Goal: Information Seeking & Learning: Find specific fact

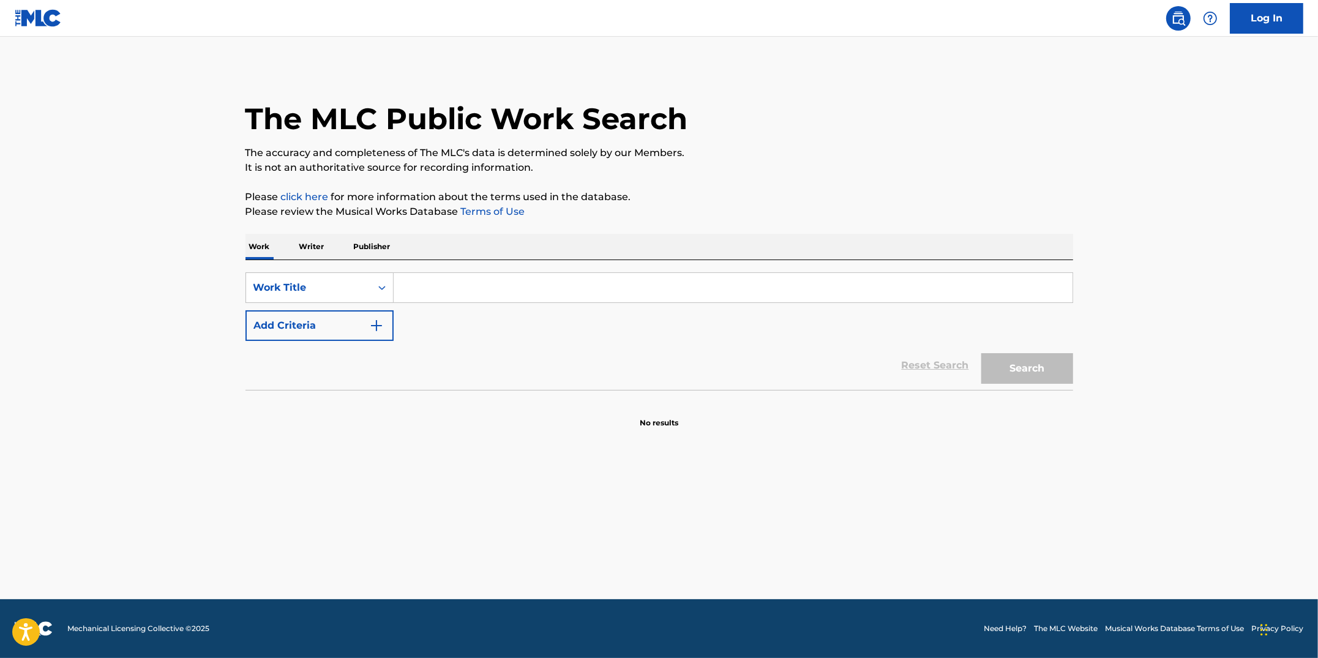
click at [564, 285] on input "Search Form" at bounding box center [733, 287] width 679 height 29
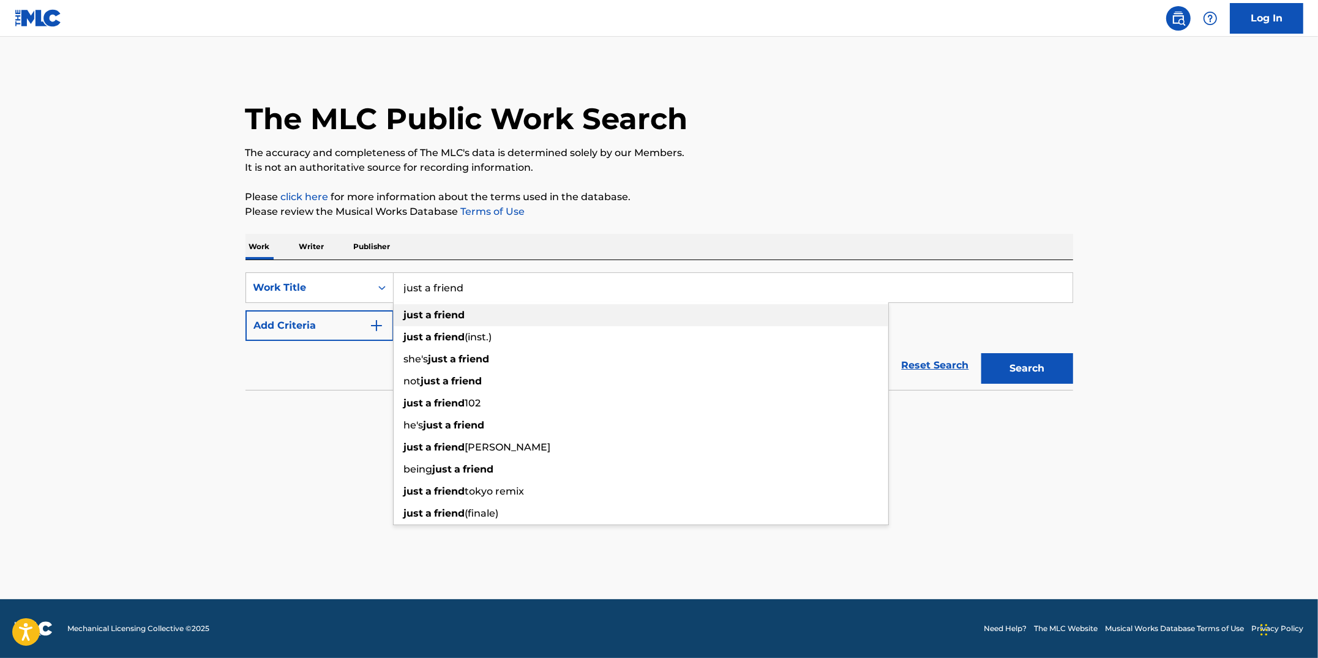
type input "just a friend"
click at [542, 318] on div "just a friend" at bounding box center [641, 315] width 495 height 22
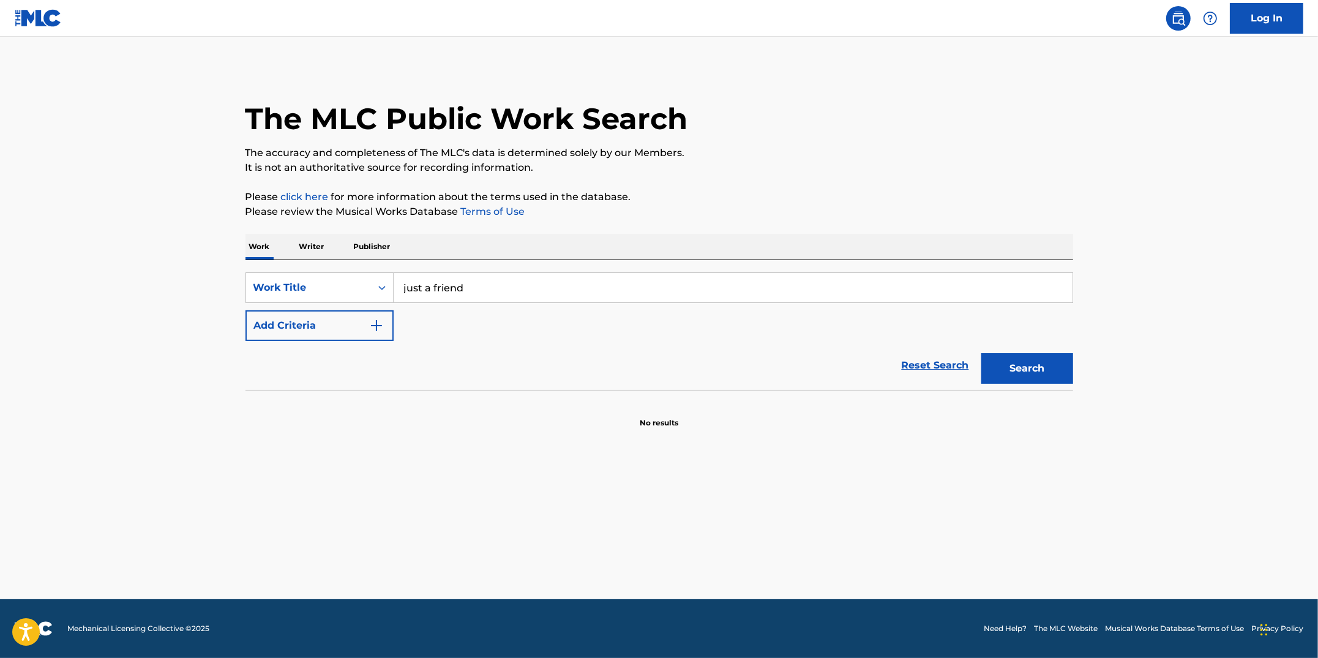
click at [390, 330] on button "Add Criteria" at bounding box center [319, 325] width 148 height 31
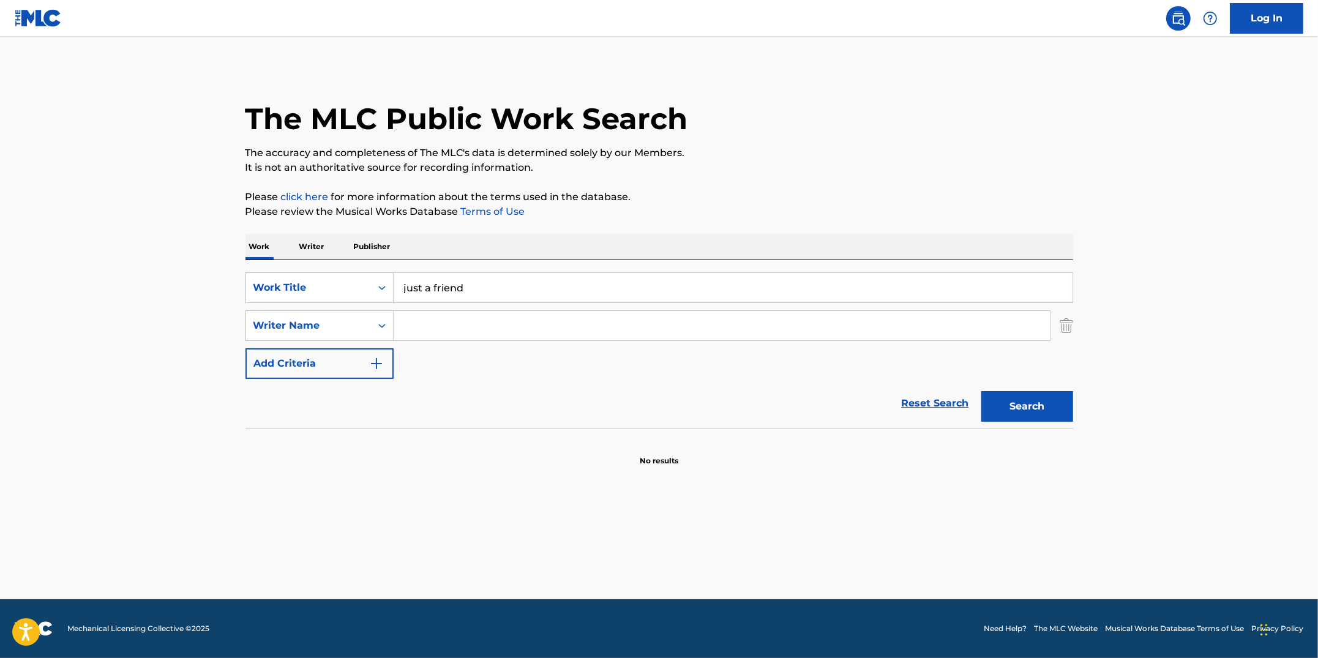
click at [419, 328] on input "Search Form" at bounding box center [722, 325] width 656 height 29
click at [417, 329] on input "Search Form" at bounding box center [722, 325] width 656 height 29
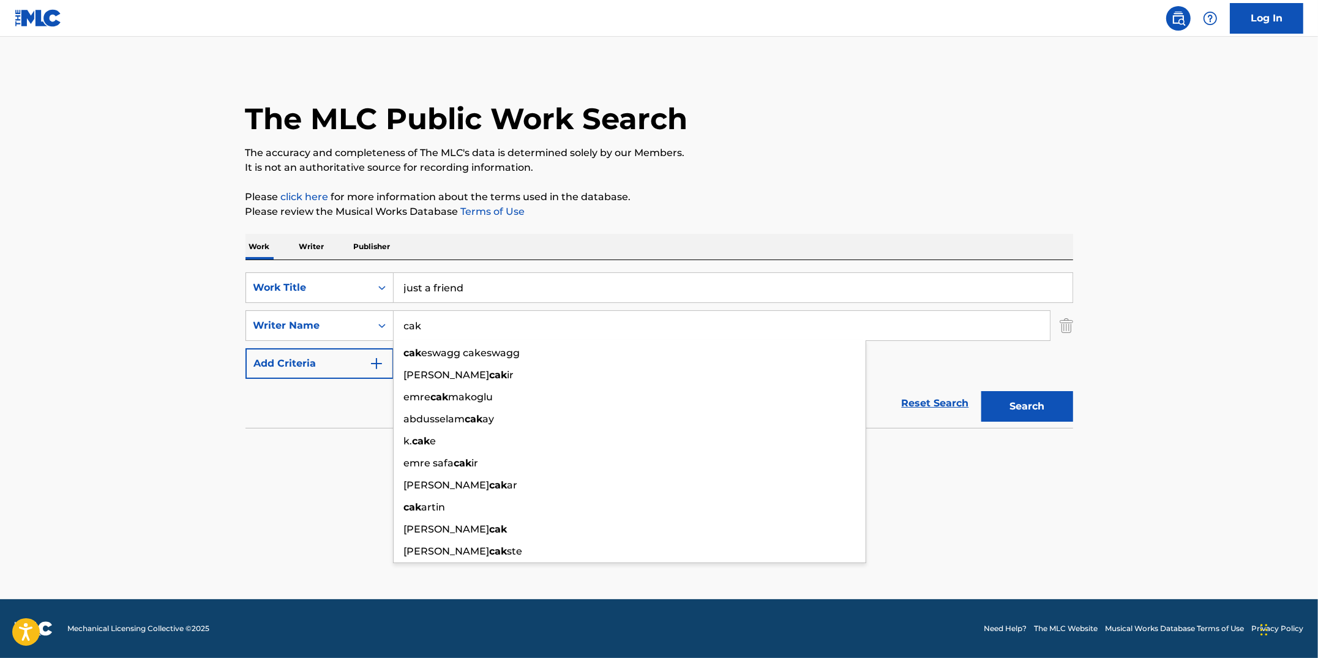
type input "cak"
click at [981, 391] on button "Search" at bounding box center [1027, 406] width 92 height 31
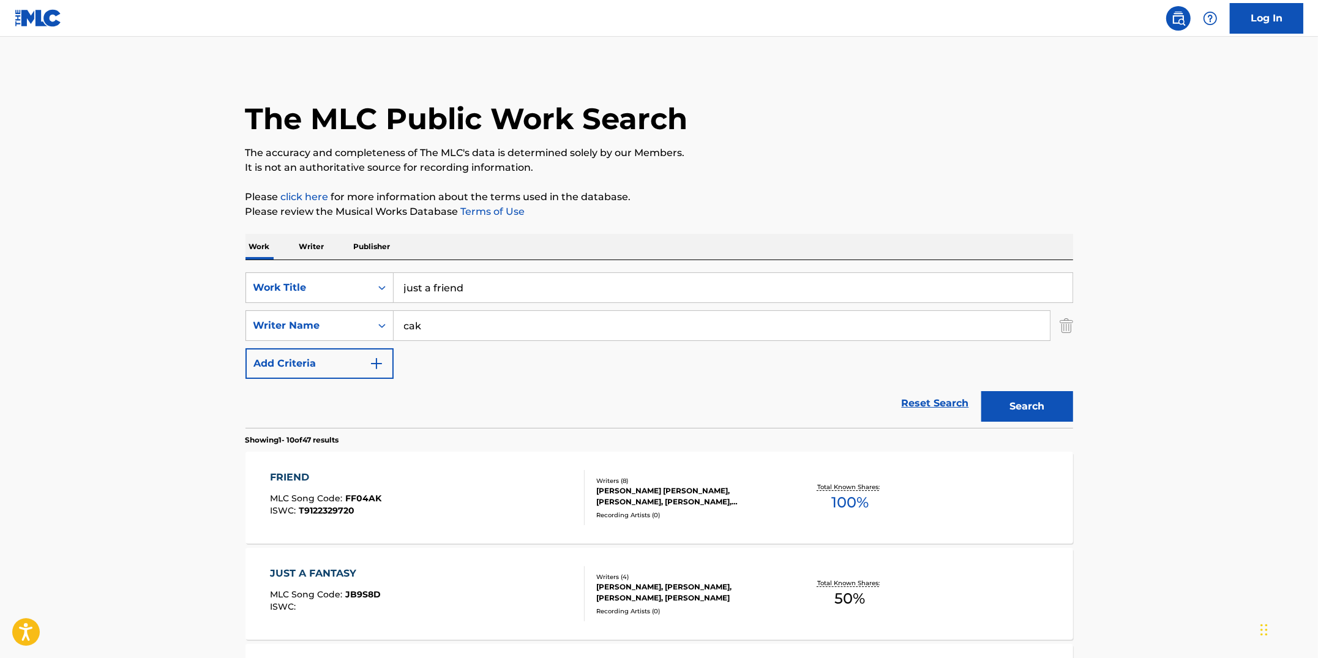
scroll to position [32, 0]
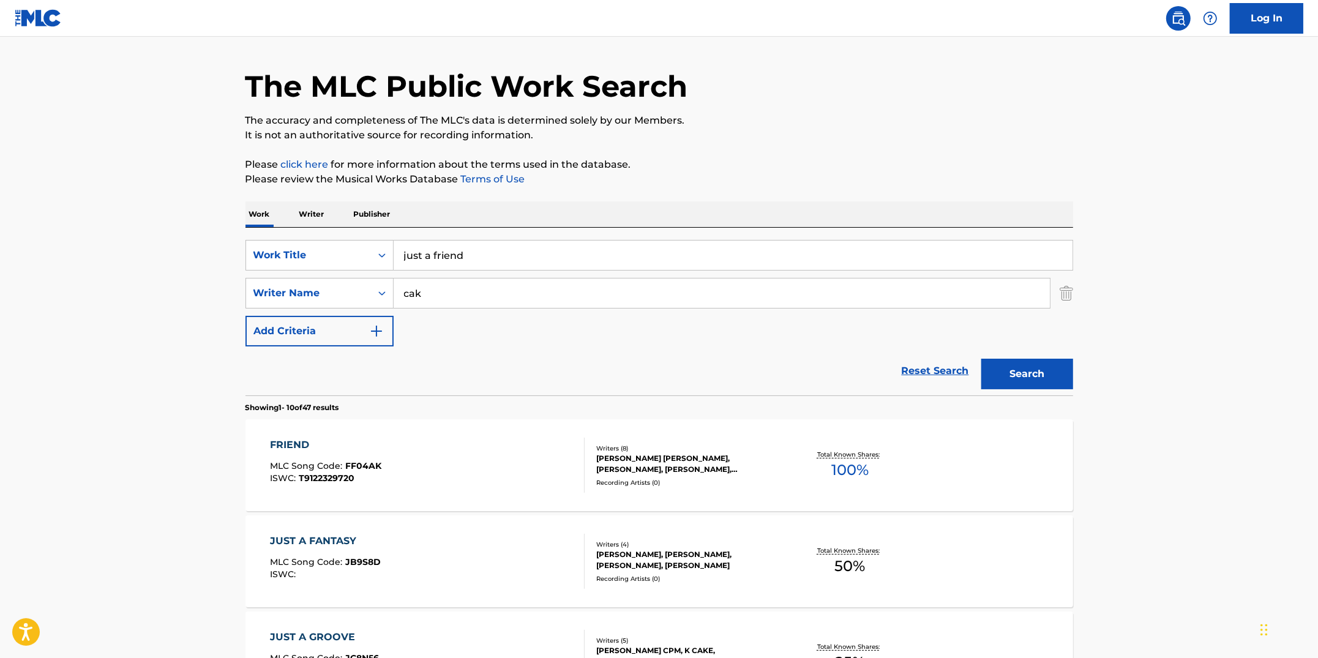
drag, startPoint x: 438, startPoint y: 294, endPoint x: 399, endPoint y: 294, distance: 39.2
click at [399, 294] on input "cak" at bounding box center [722, 293] width 656 height 29
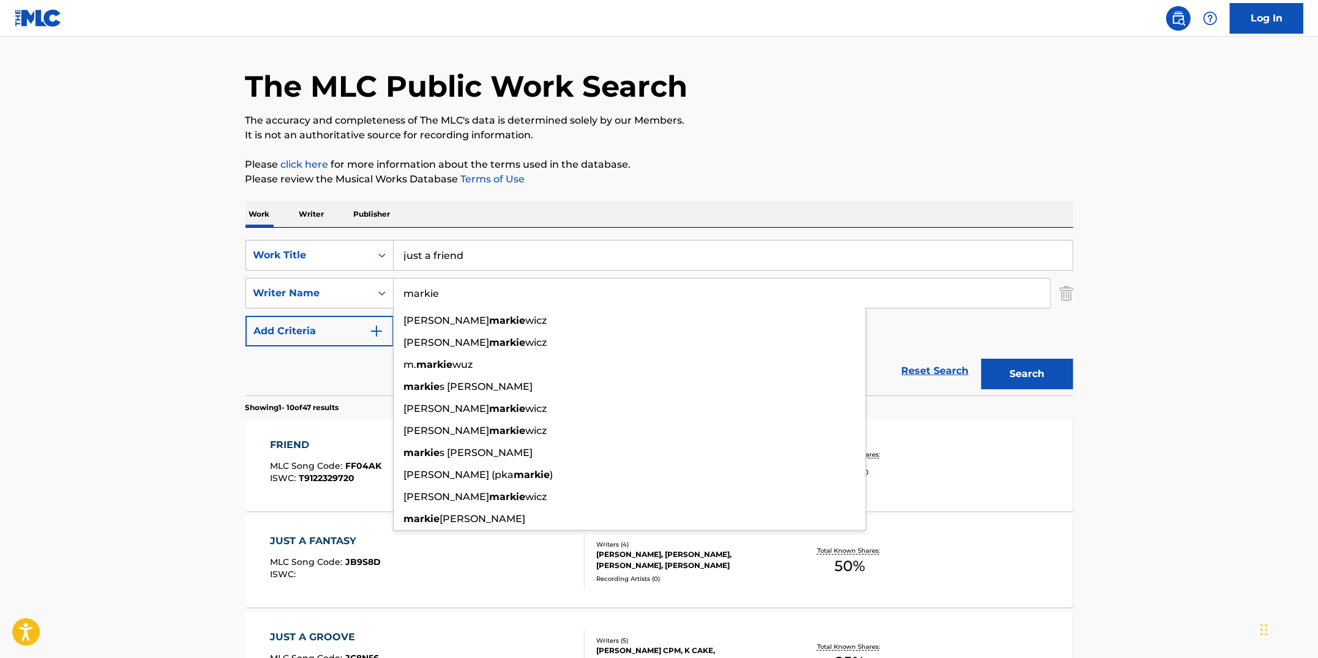
type input "markie"
click at [981, 359] on button "Search" at bounding box center [1027, 374] width 92 height 31
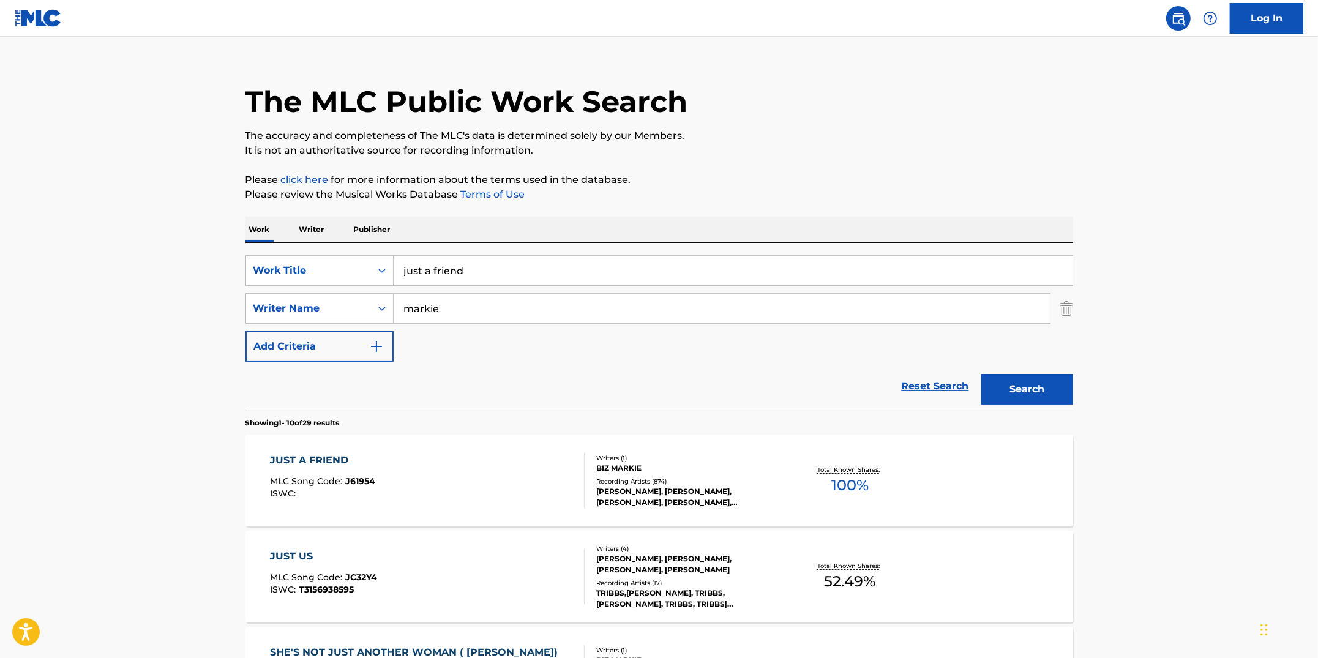
scroll to position [38, 0]
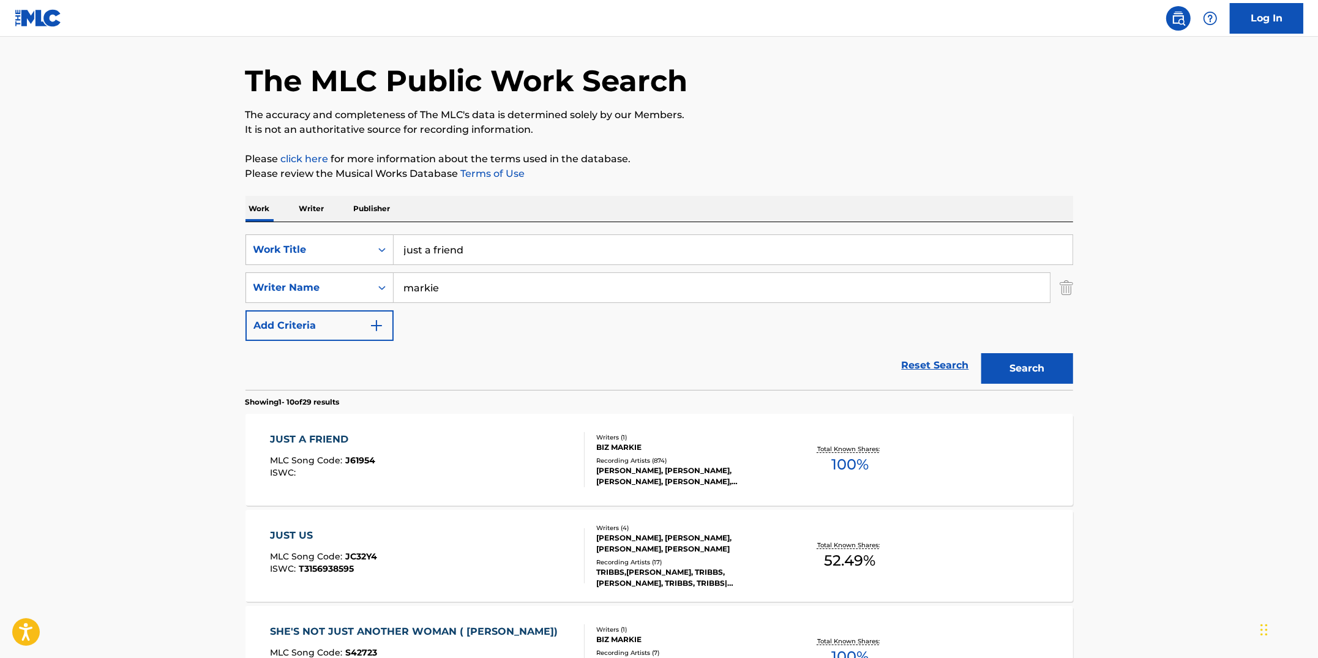
click at [443, 466] on div "JUST A FRIEND MLC Song Code : J61954 ISWC :" at bounding box center [427, 459] width 315 height 55
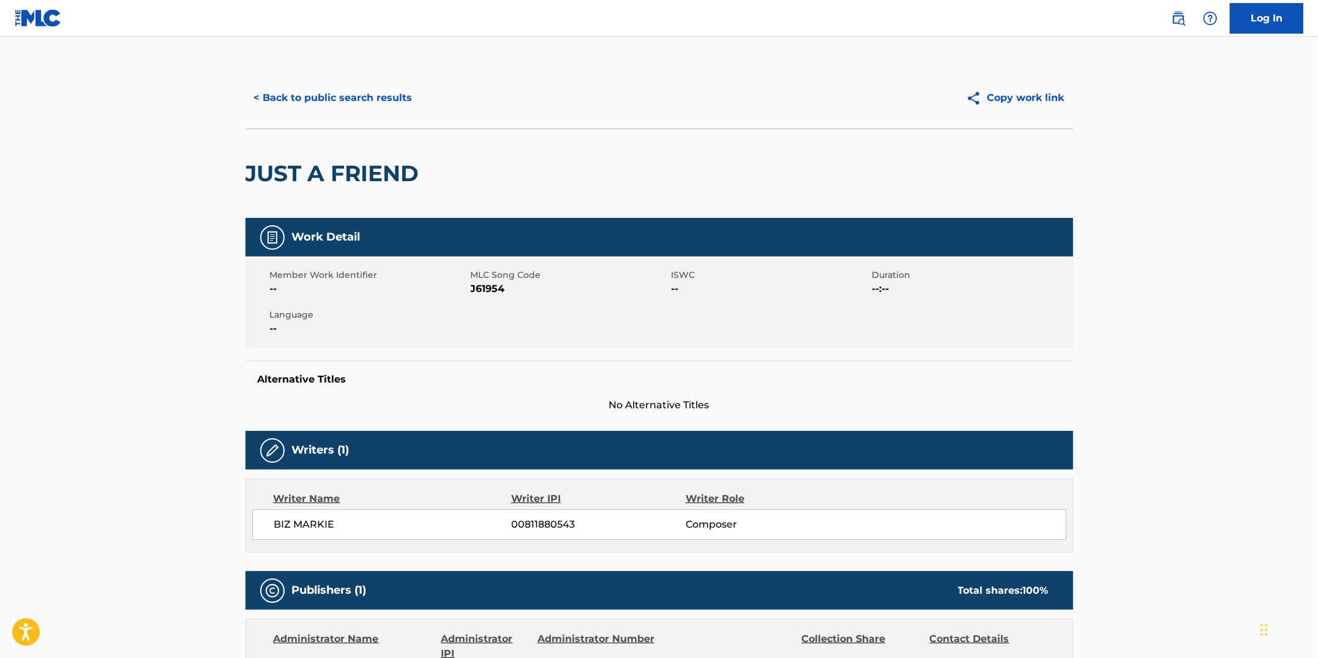
click at [324, 94] on button "< Back to public search results" at bounding box center [333, 98] width 176 height 31
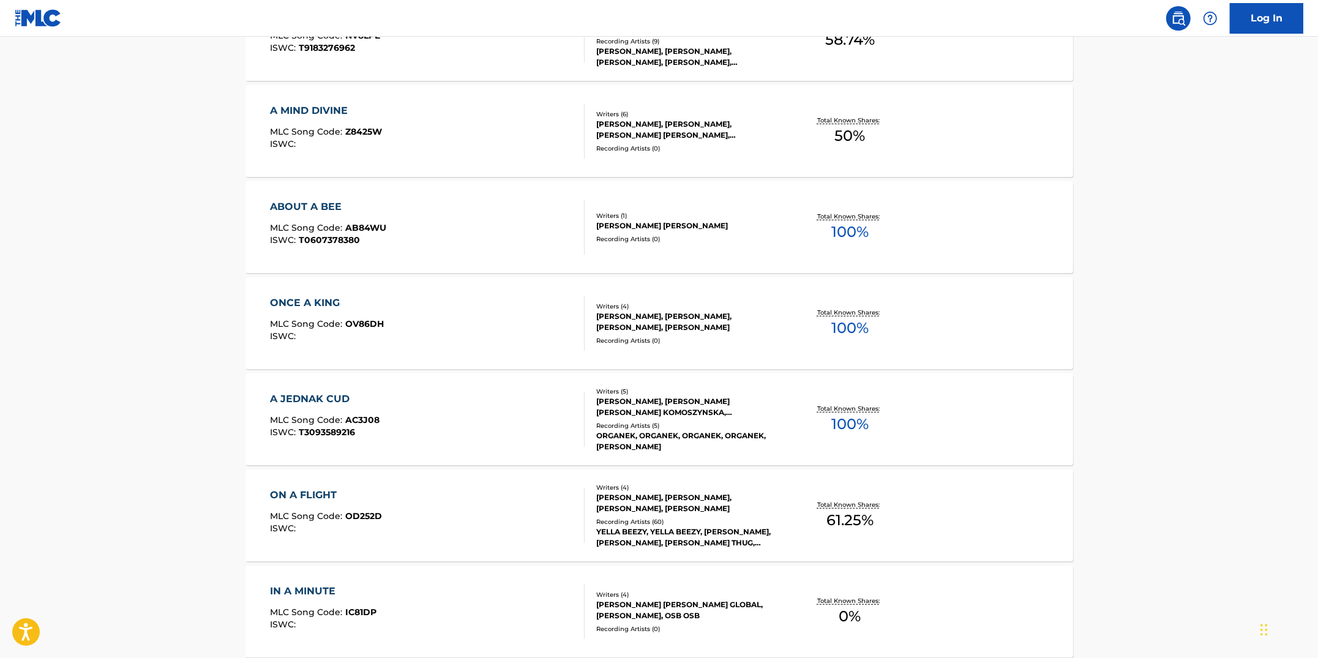
scroll to position [878, 0]
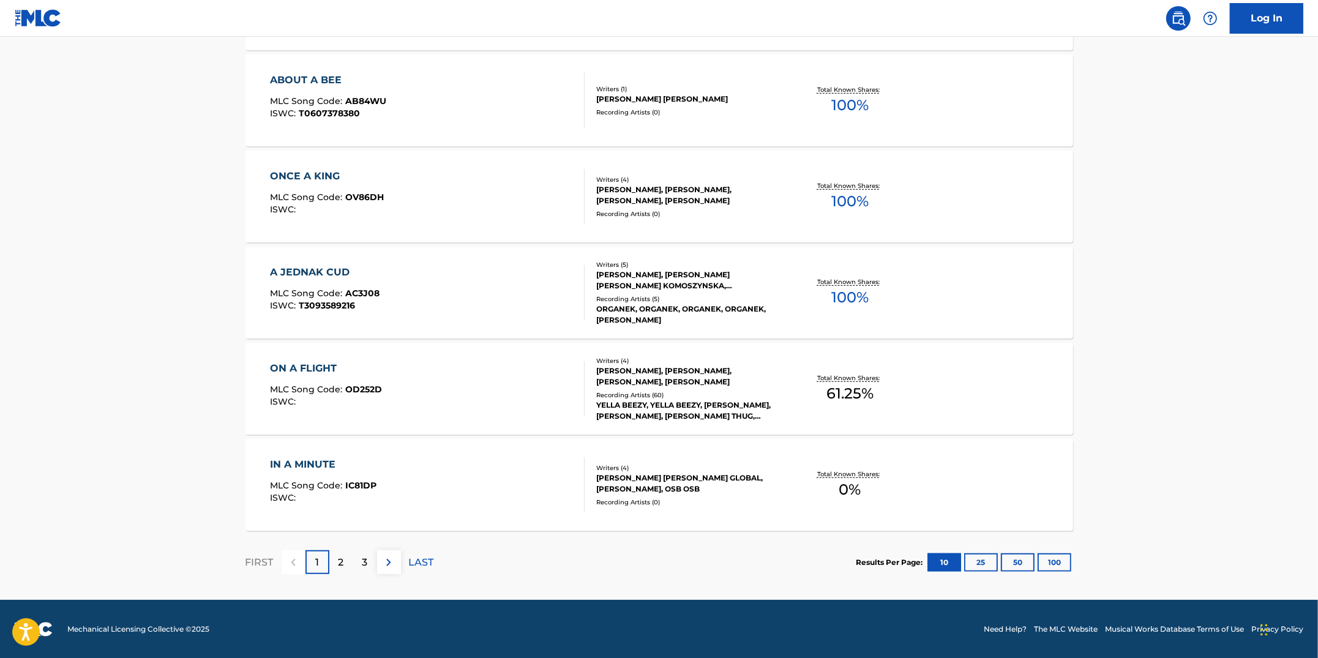
click at [345, 571] on div "2" at bounding box center [341, 562] width 24 height 24
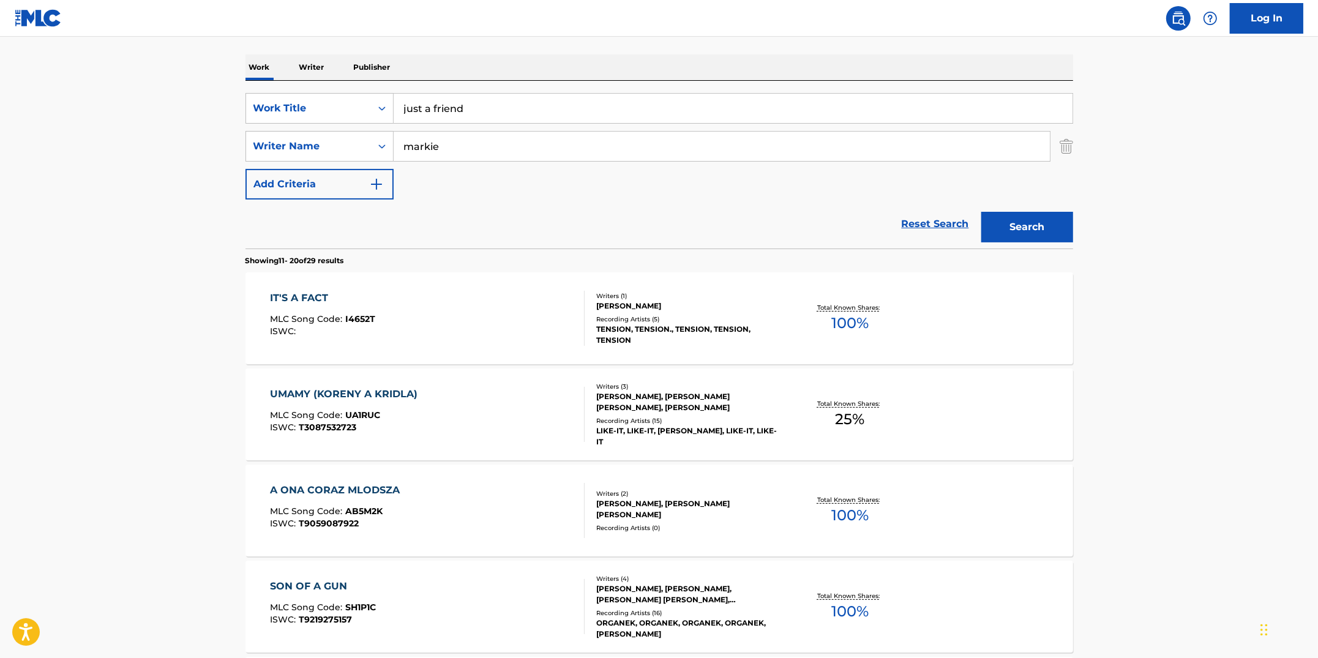
scroll to position [191, 0]
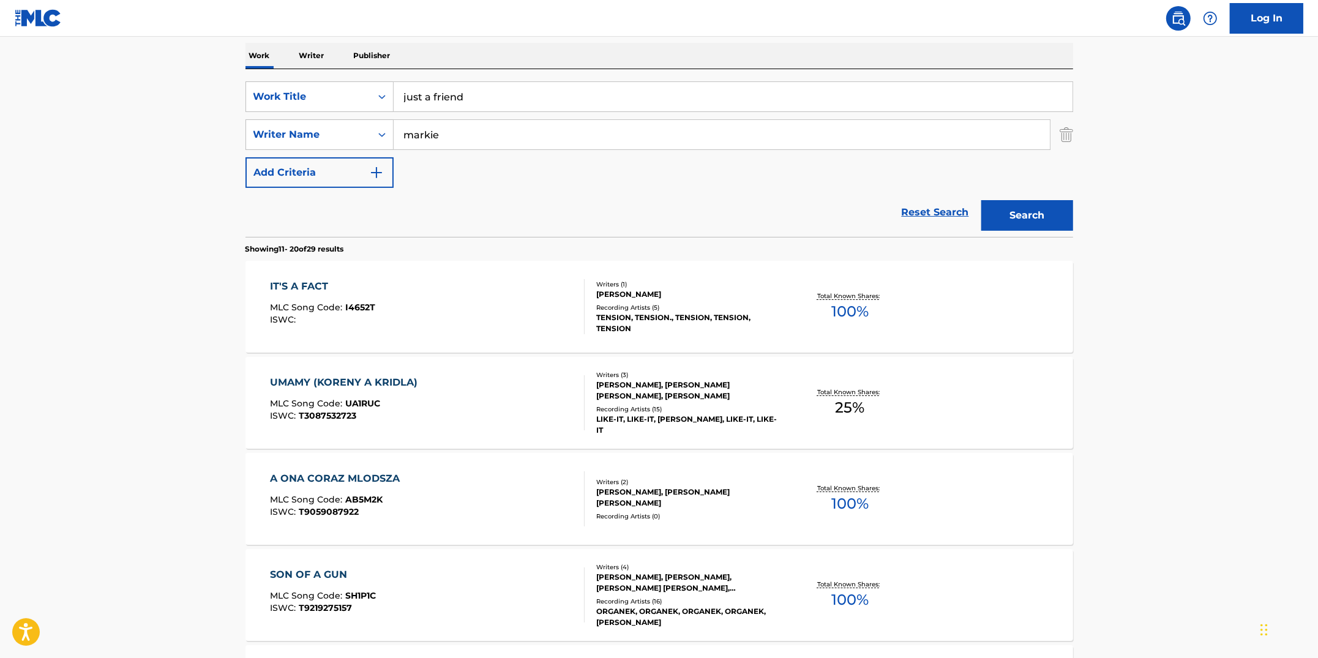
click at [491, 137] on input "markie" at bounding box center [722, 134] width 656 height 29
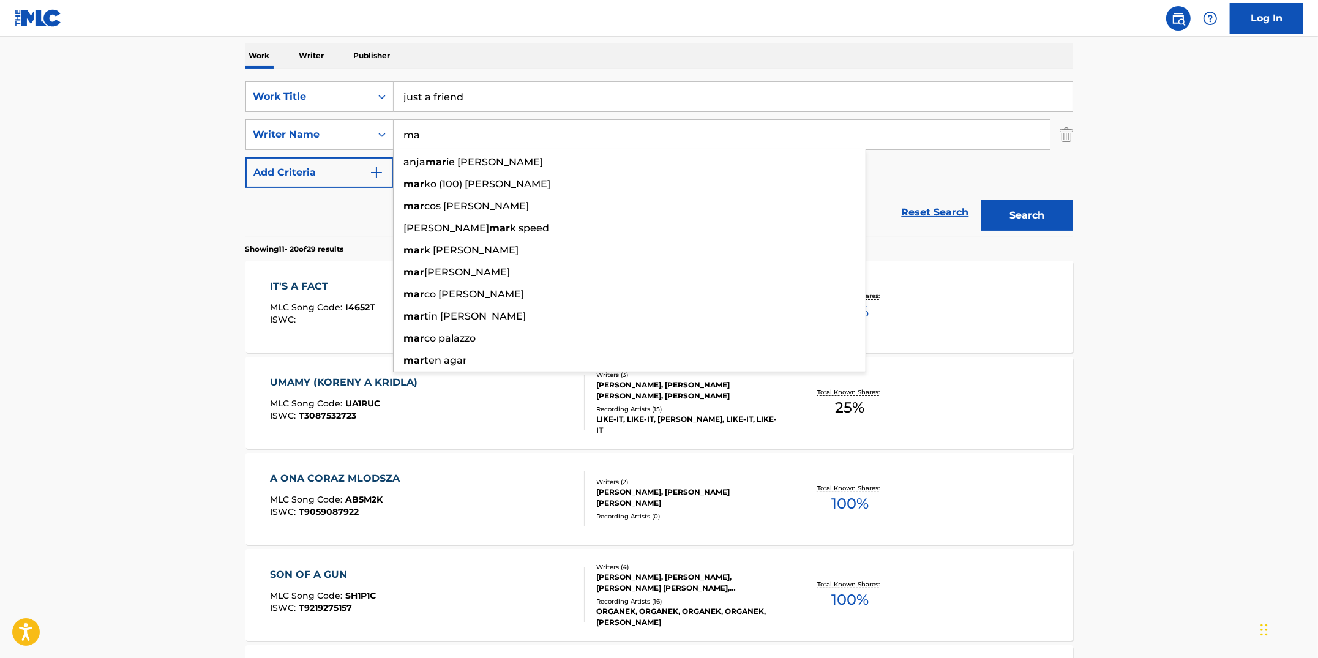
type input "m"
type input "hall"
click at [981, 200] on button "Search" at bounding box center [1027, 215] width 92 height 31
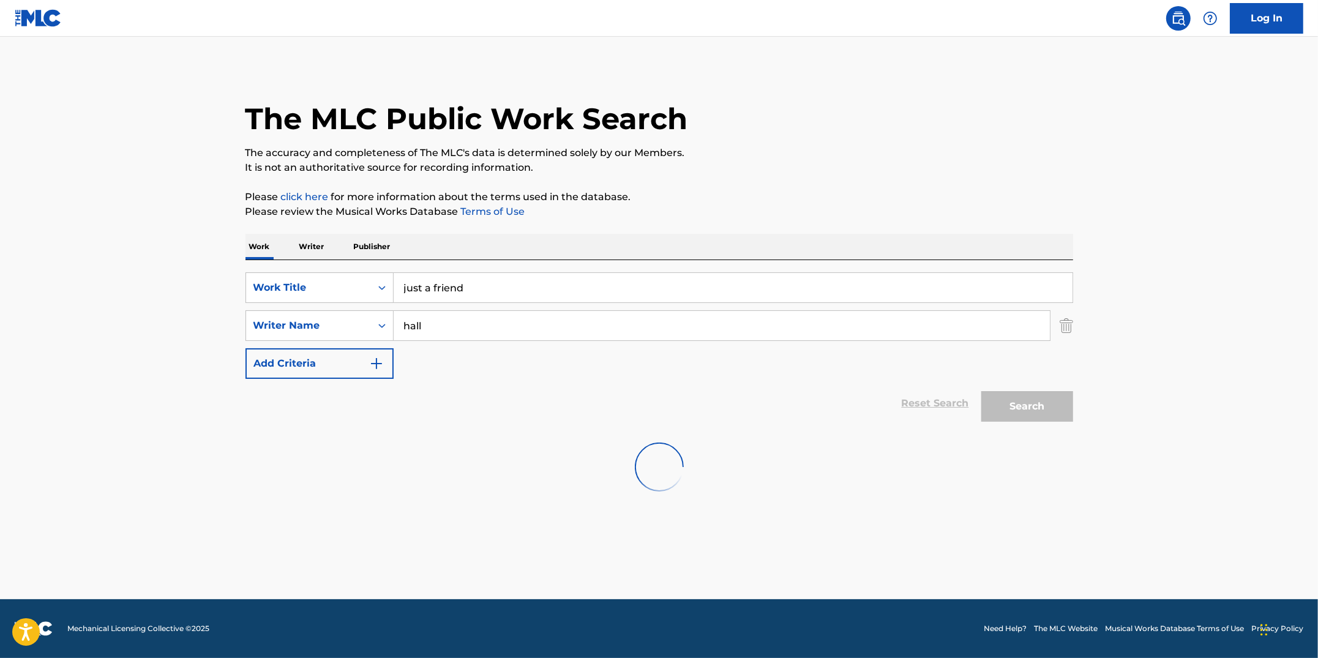
scroll to position [0, 0]
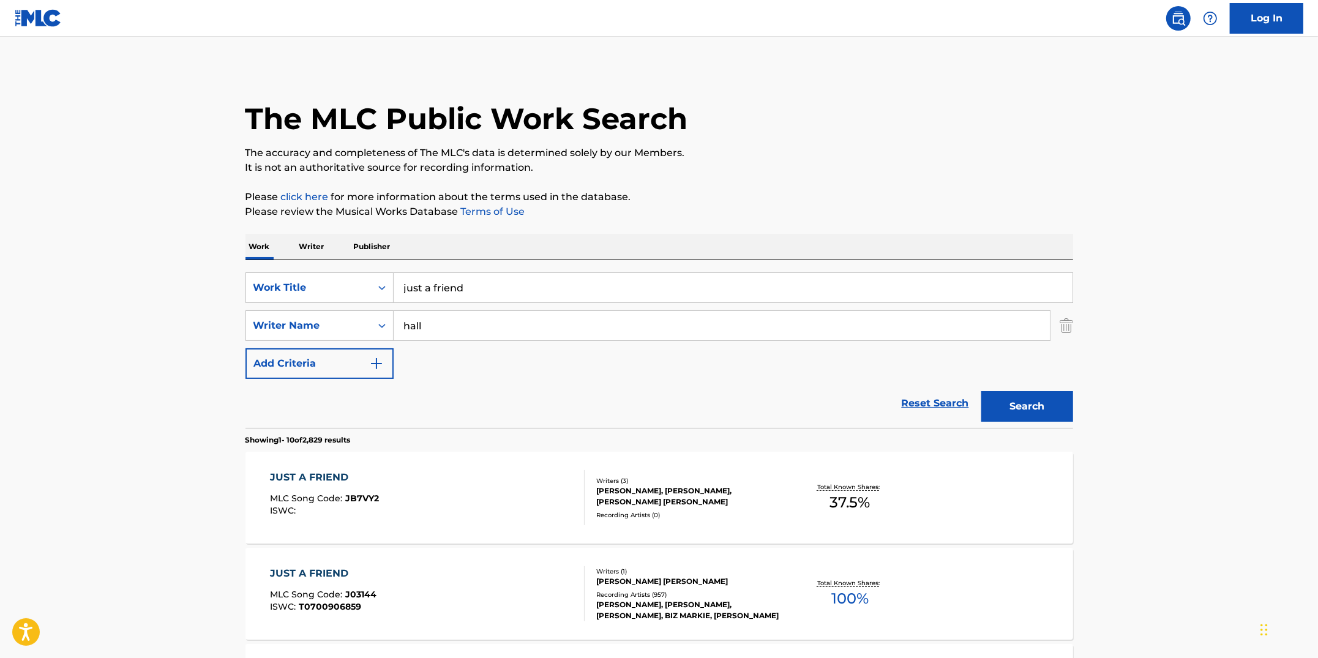
click at [505, 569] on div "JUST A FRIEND MLC Song Code : J03144 ISWC : T0700906859" at bounding box center [427, 593] width 315 height 55
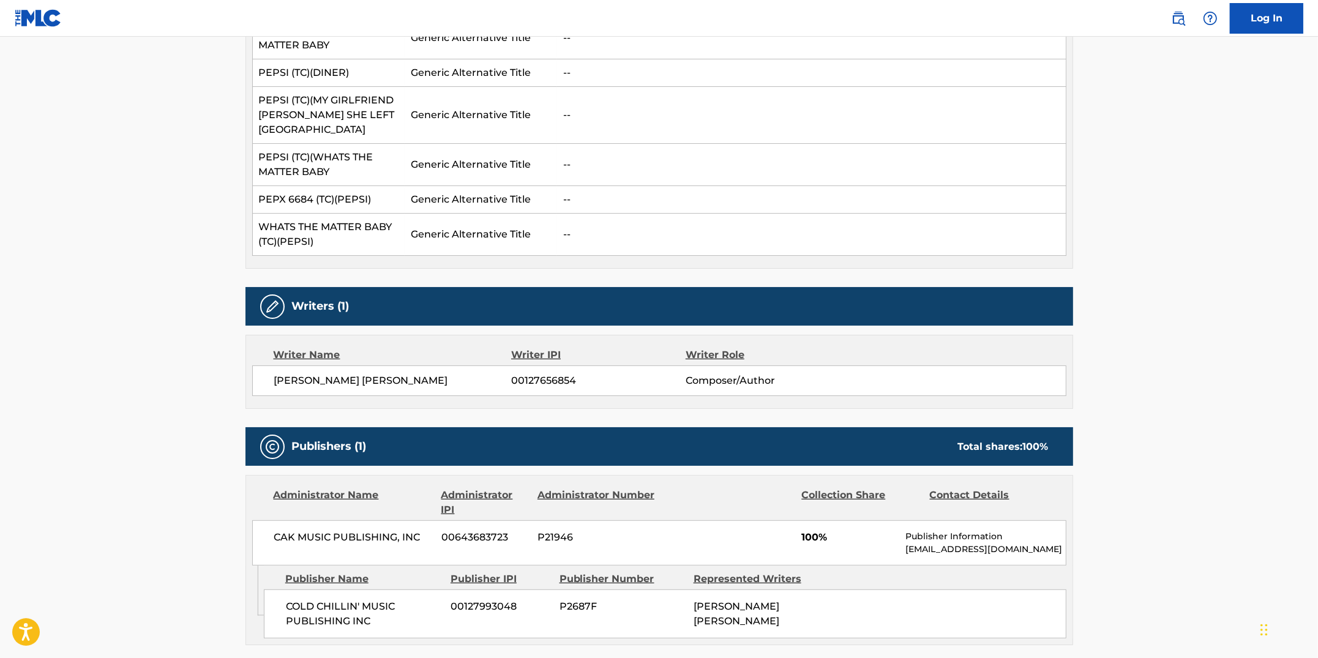
scroll to position [597, 0]
